Goal: Task Accomplishment & Management: Manage account settings

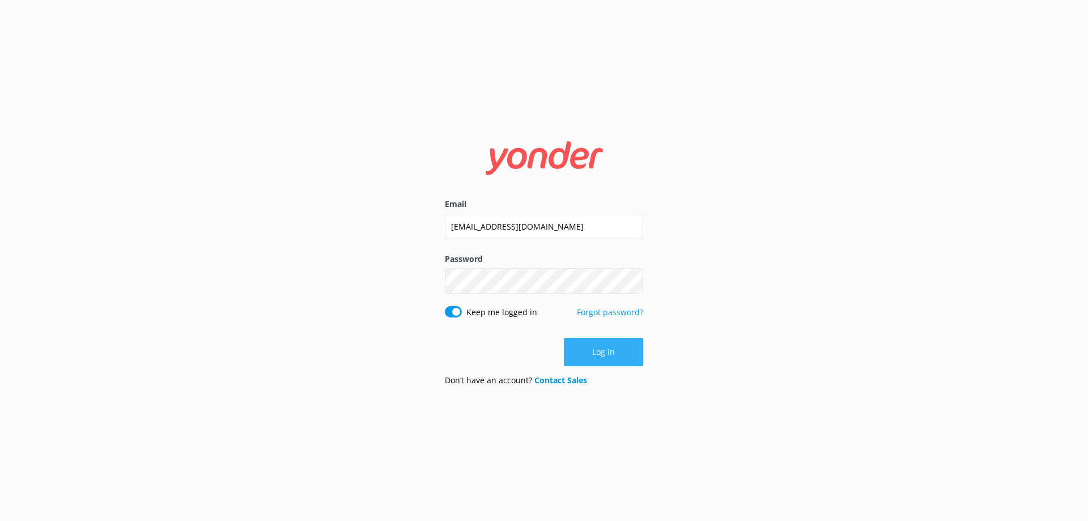
click at [595, 355] on button "Log in" at bounding box center [603, 352] width 79 height 28
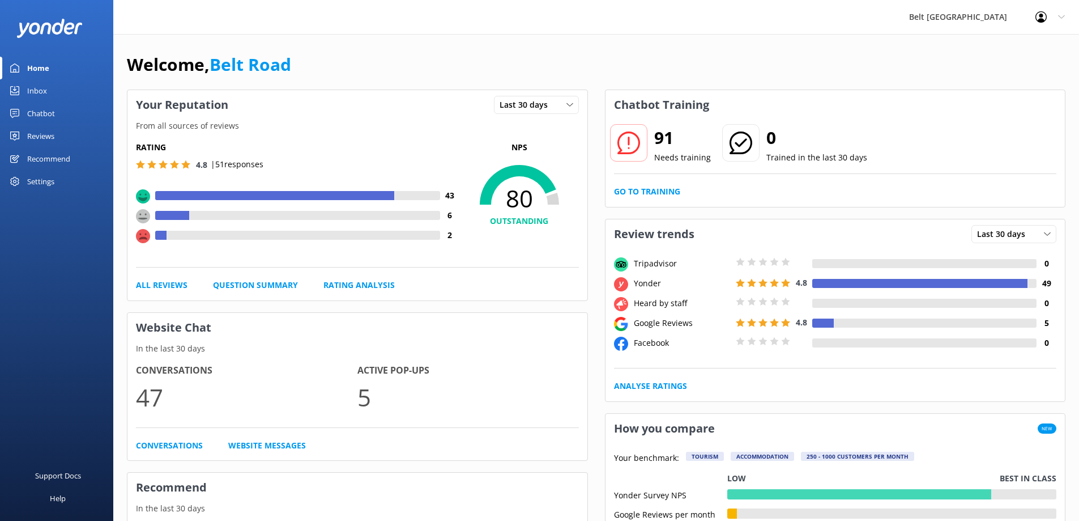
click at [35, 91] on div "Inbox" at bounding box center [37, 90] width 20 height 23
